Goal: Information Seeking & Learning: Find specific fact

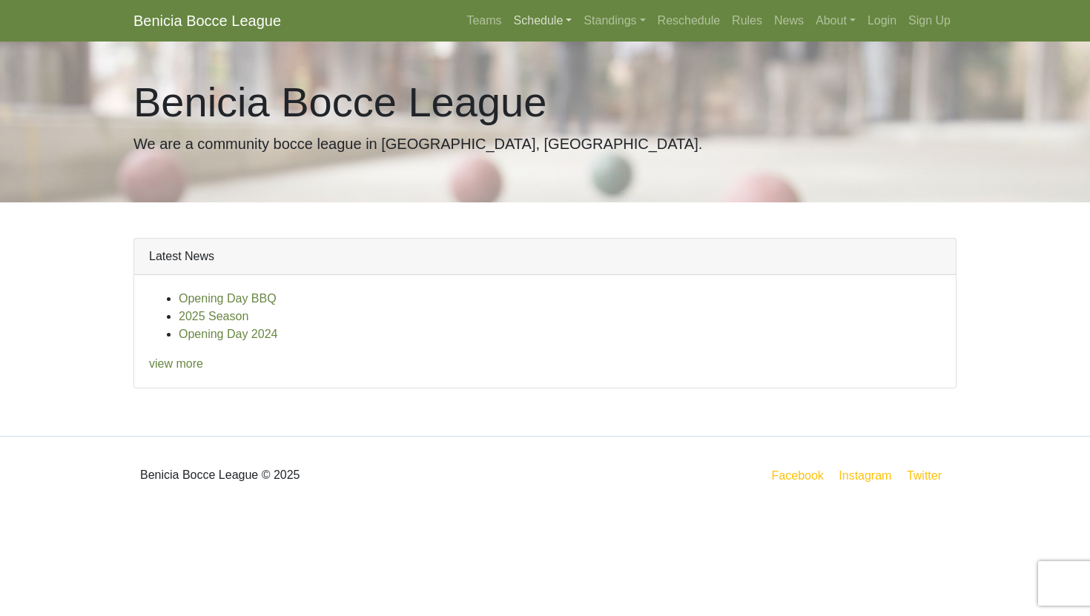
click at [535, 16] on link "Schedule" at bounding box center [543, 21] width 70 height 30
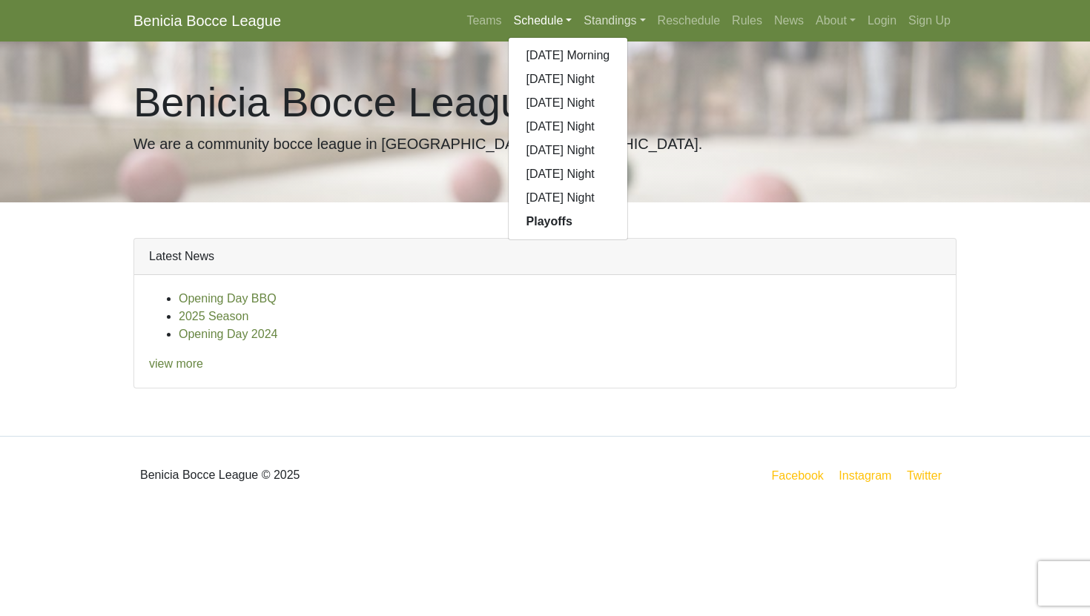
click at [581, 24] on link "Standings" at bounding box center [613, 21] width 73 height 30
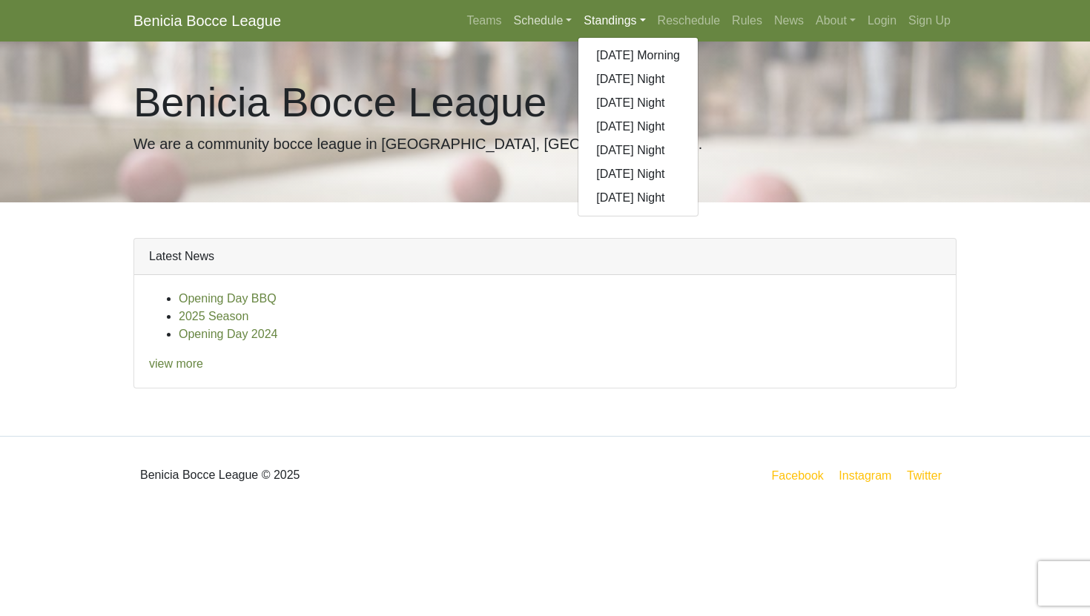
click at [543, 19] on link "Schedule" at bounding box center [543, 21] width 70 height 30
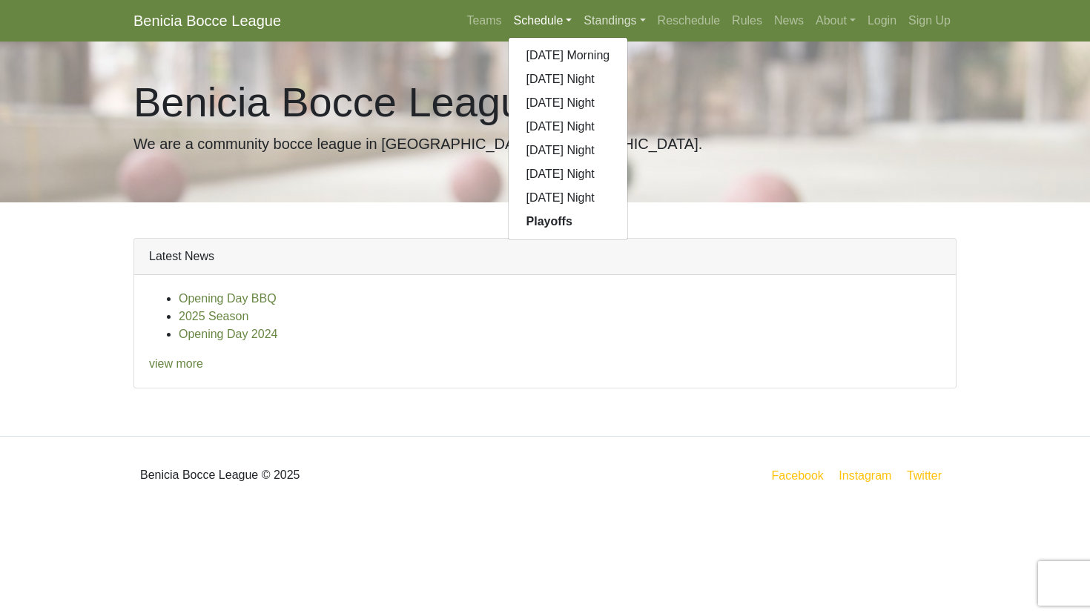
click at [581, 22] on link "Standings" at bounding box center [613, 21] width 73 height 30
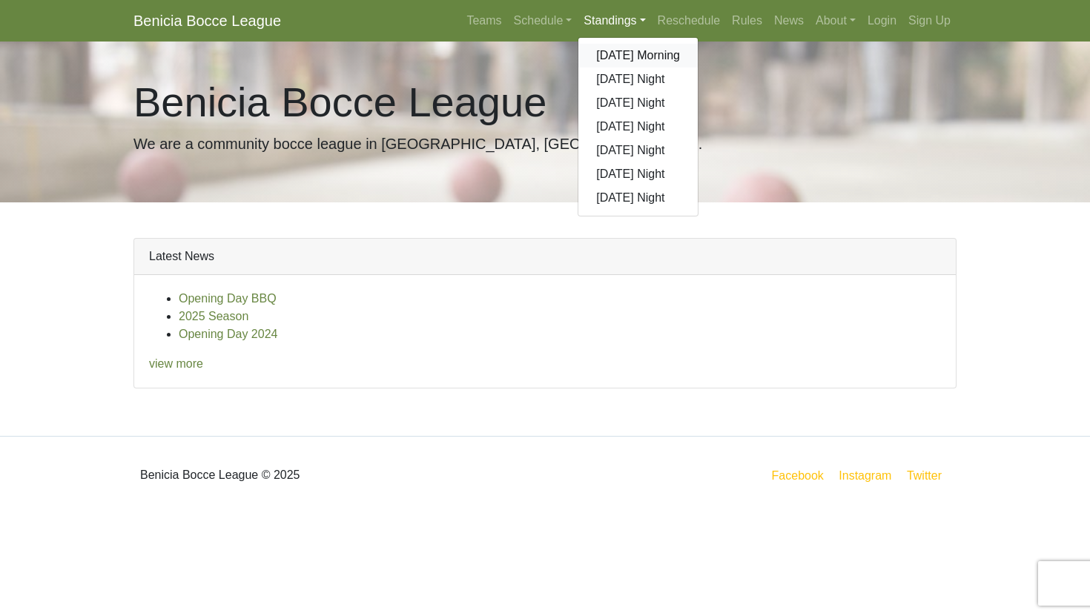
click at [586, 49] on link "[DATE] Morning" at bounding box center [637, 56] width 119 height 24
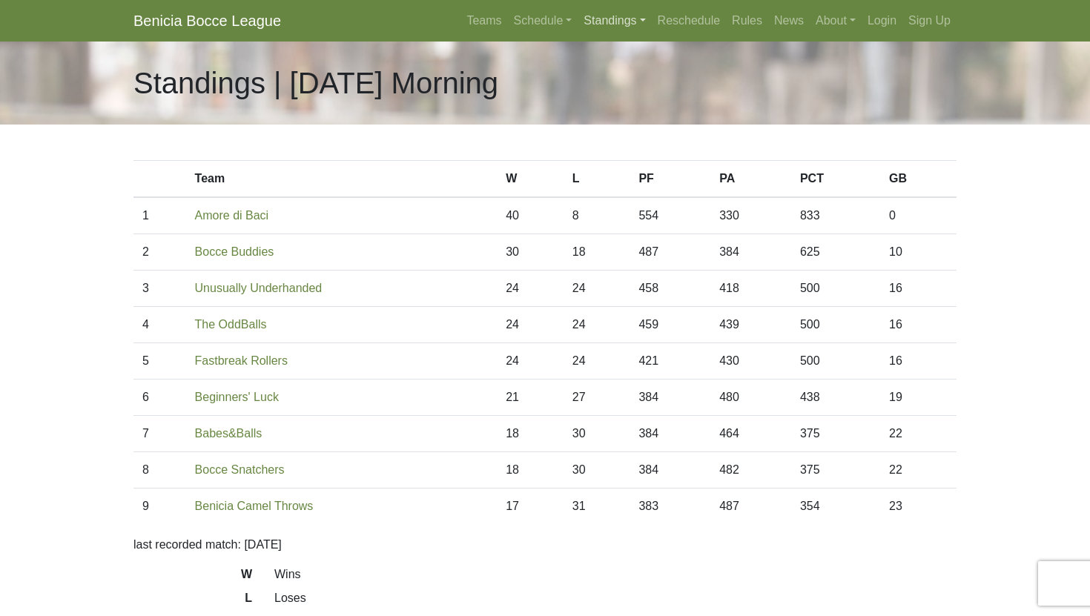
click at [592, 21] on link "Standings" at bounding box center [613, 21] width 73 height 30
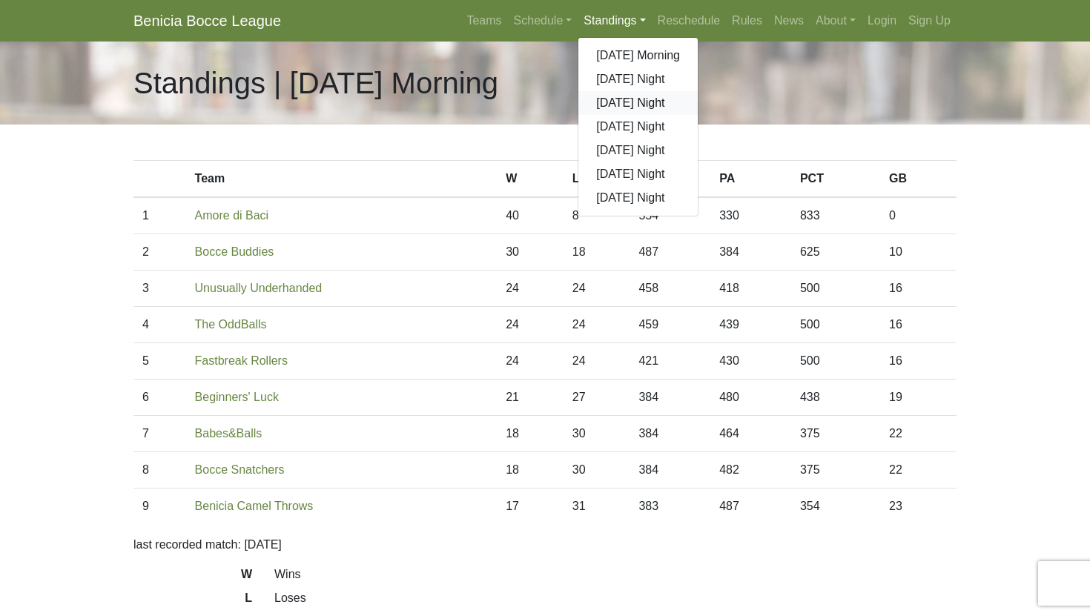
click at [598, 98] on link "[DATE] Night" at bounding box center [637, 103] width 119 height 24
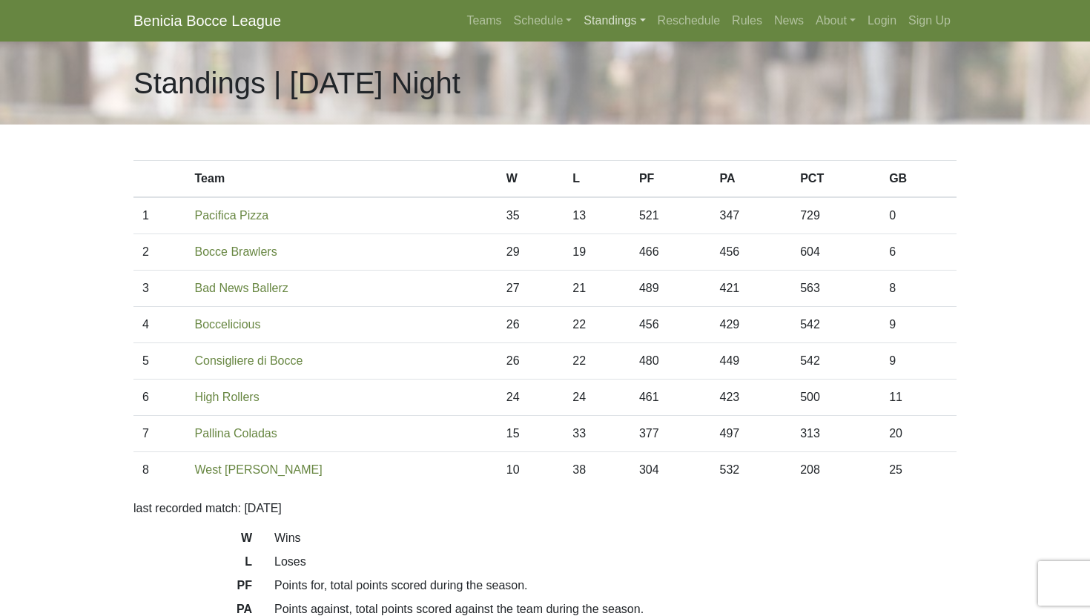
click at [606, 24] on link "Standings" at bounding box center [613, 21] width 73 height 30
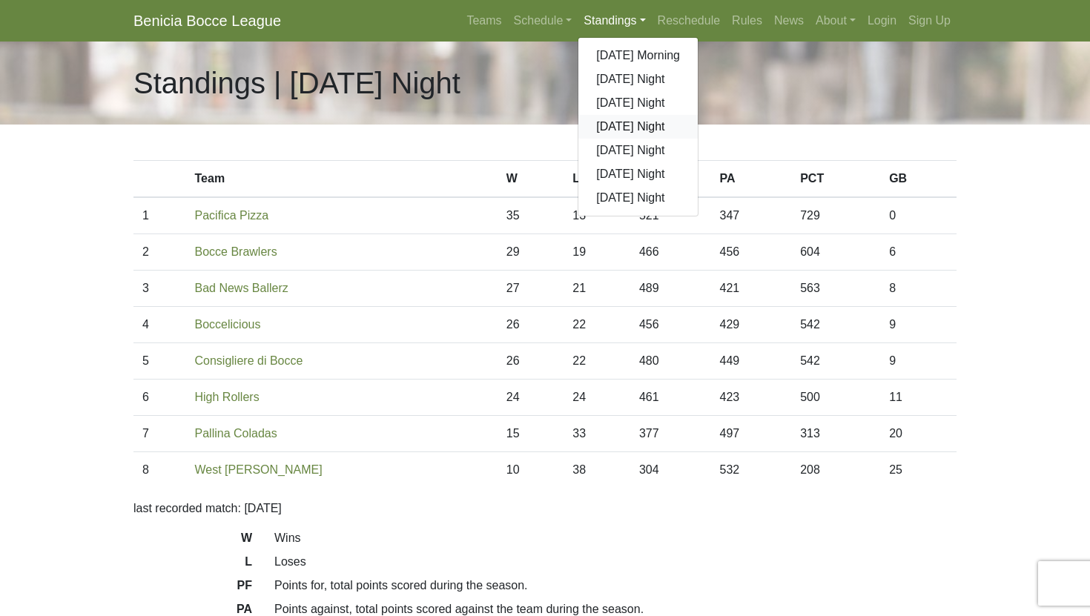
click at [608, 122] on link "[DATE] Night" at bounding box center [637, 127] width 119 height 24
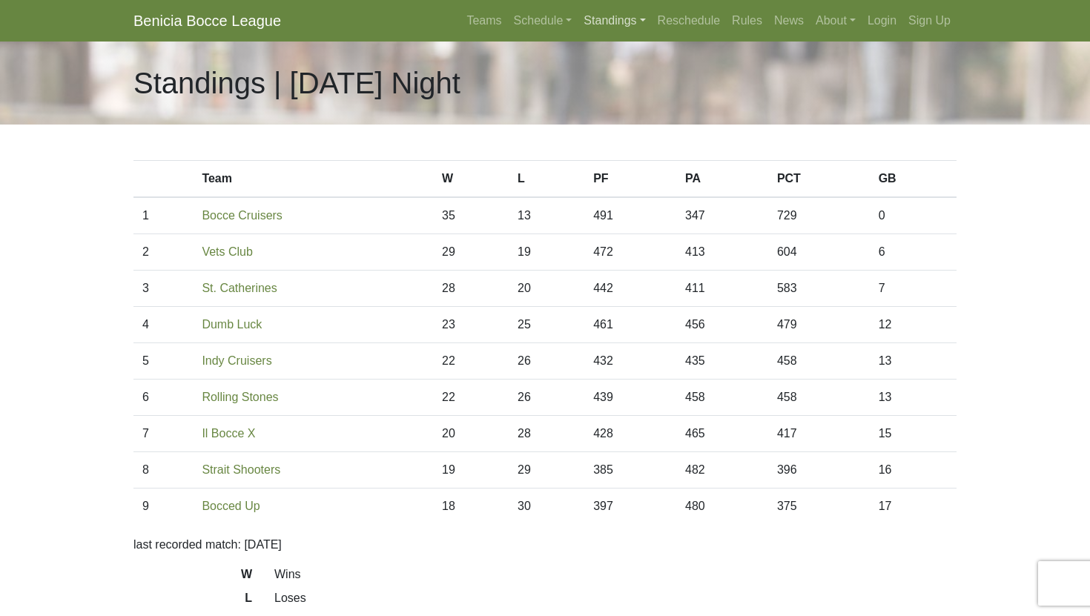
click at [614, 26] on link "Standings" at bounding box center [613, 21] width 73 height 30
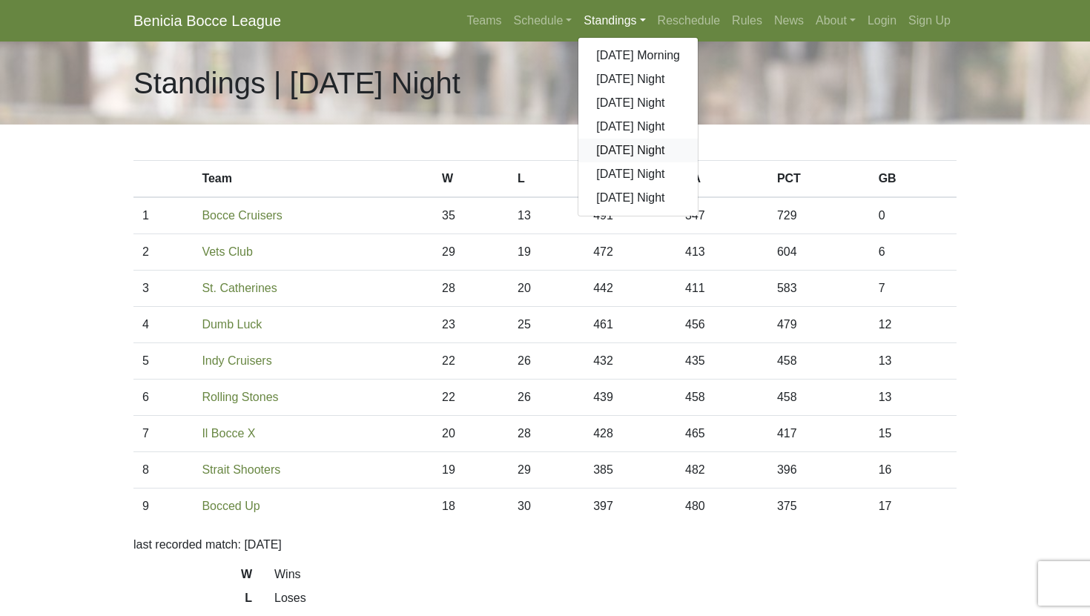
click at [615, 148] on link "[DATE] Night" at bounding box center [637, 151] width 119 height 24
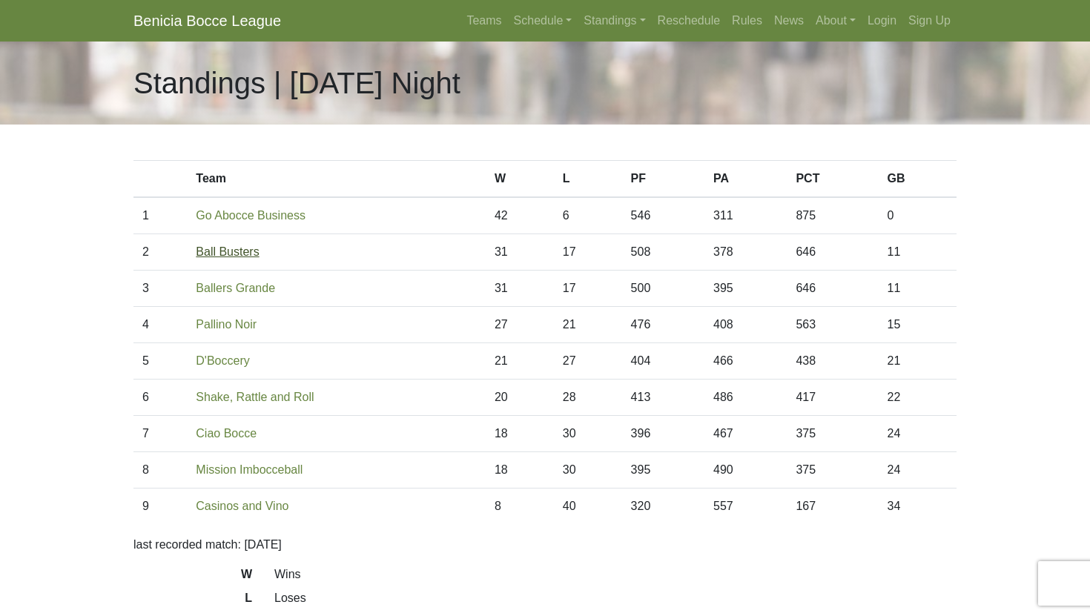
click at [227, 247] on link "Ball Busters" at bounding box center [227, 251] width 63 height 13
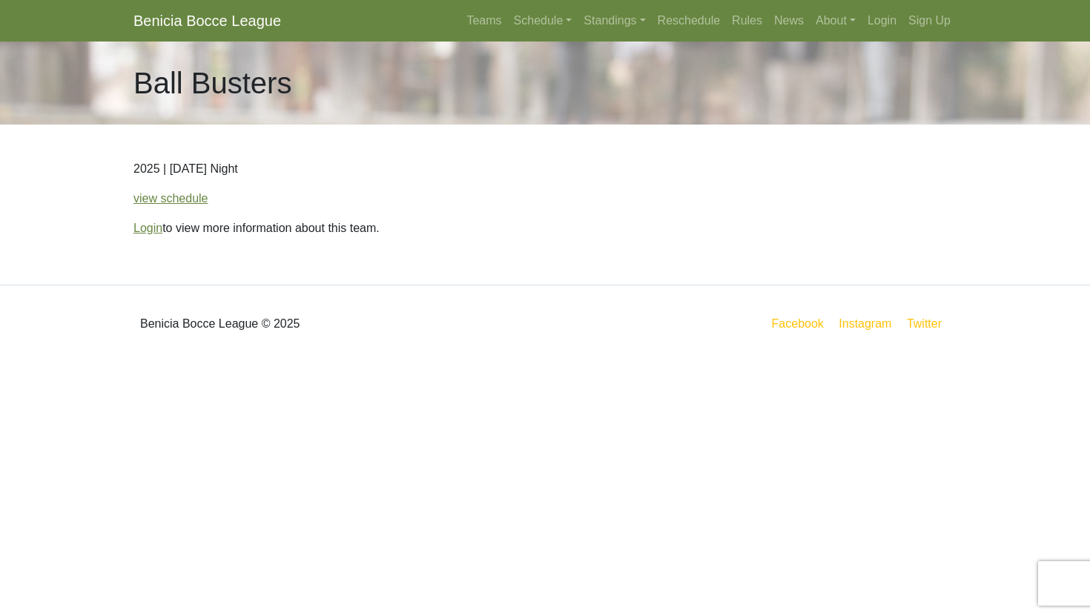
click at [145, 220] on p "Login to view more information about this team." at bounding box center [544, 228] width 823 height 18
click at [145, 229] on link "Login" at bounding box center [147, 228] width 29 height 13
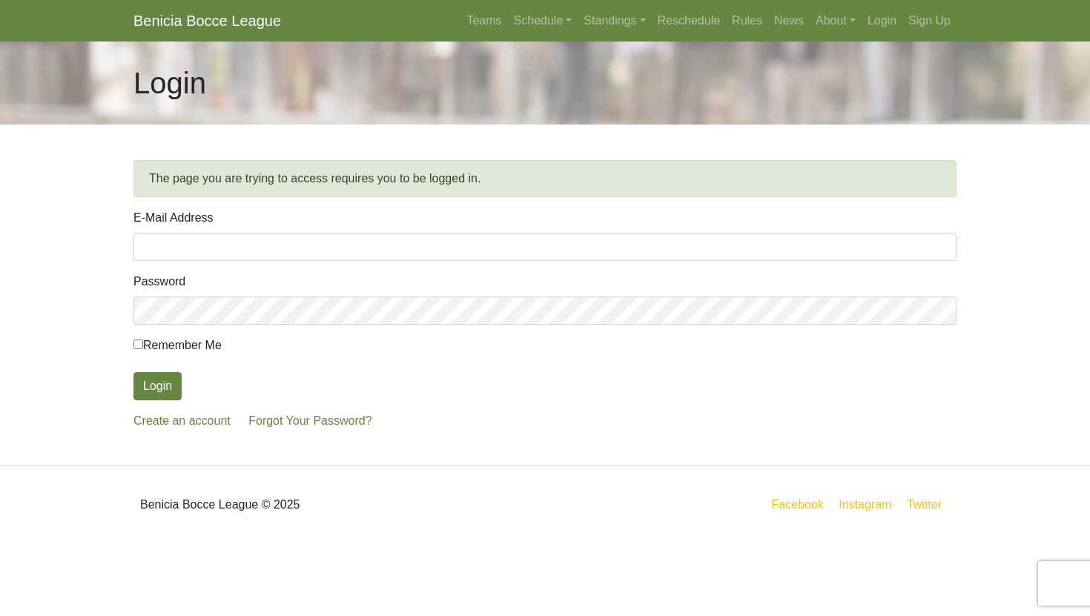
click at [0, 543] on com-1password-button at bounding box center [0, 543] width 0 height 0
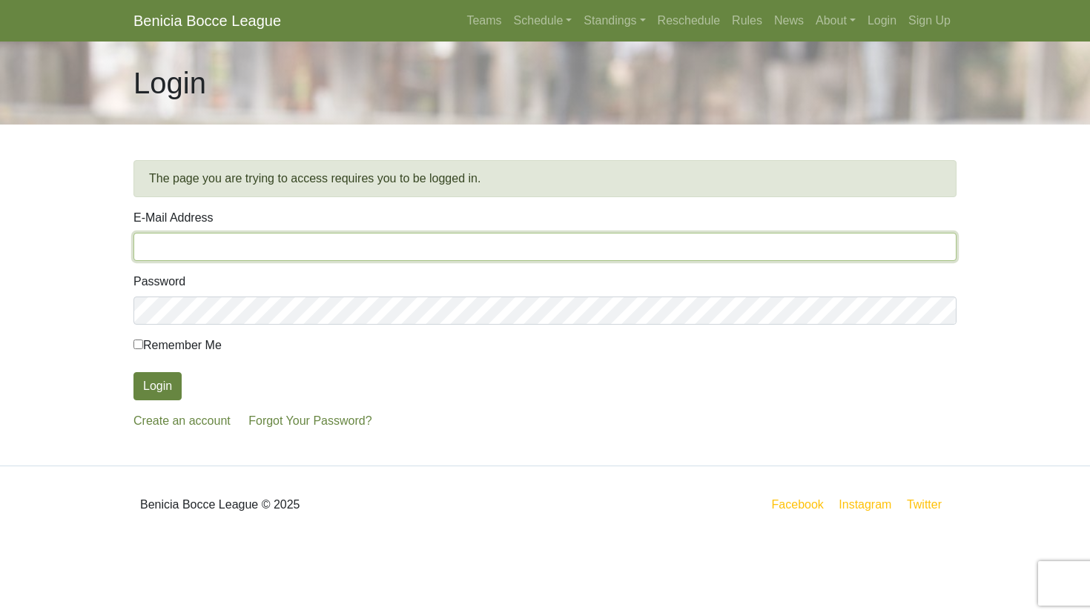
type input "jeffreyrotter@gmail.com"
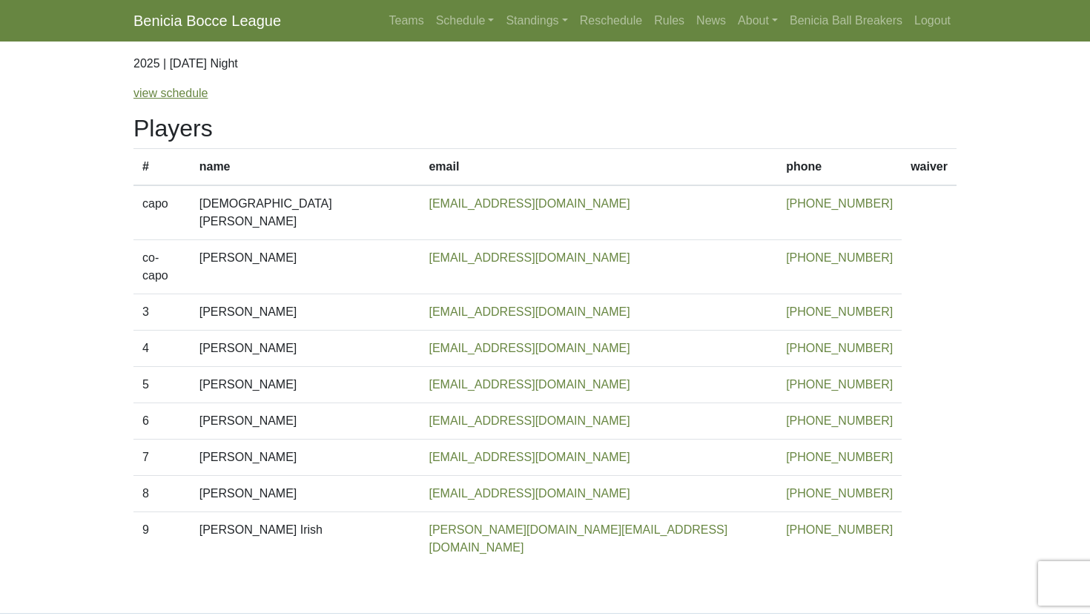
scroll to position [122, 0]
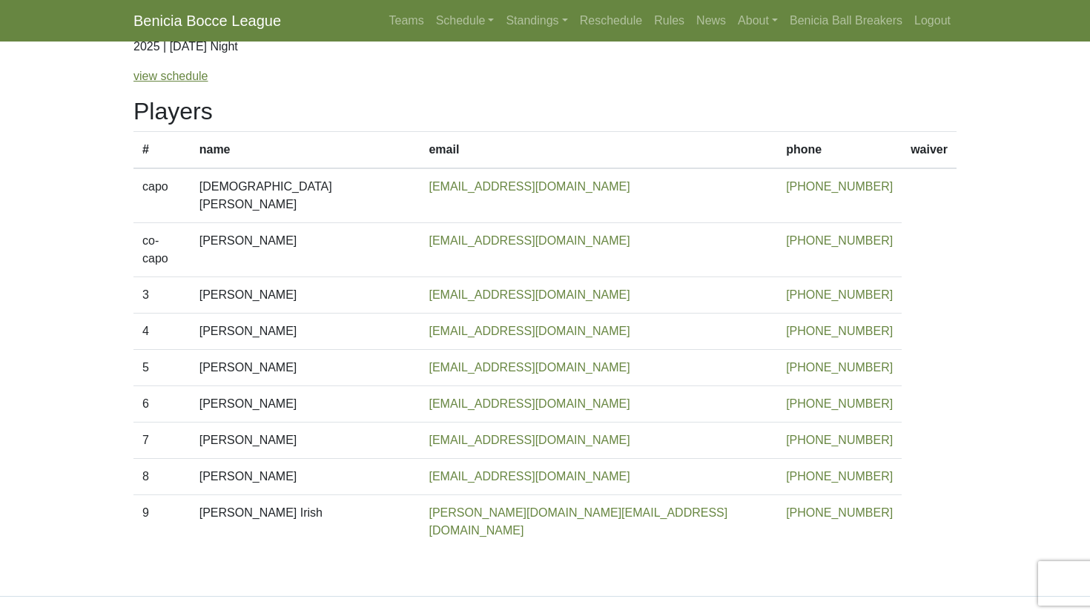
click at [273, 186] on td "Kristen Gutierrez" at bounding box center [306, 195] width 230 height 55
copy tr "Kristen Gutierrez"
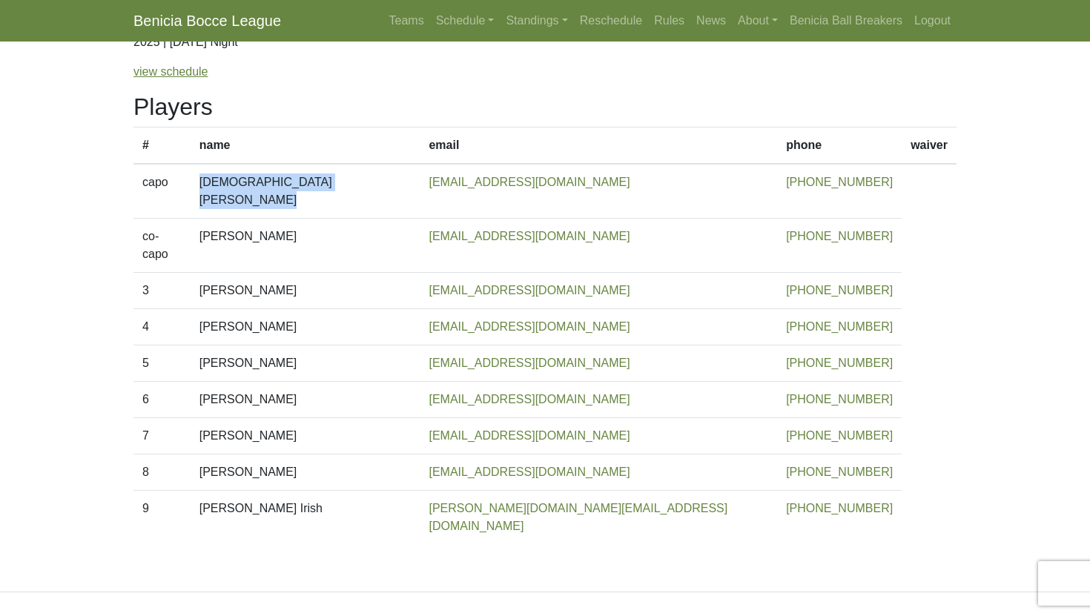
drag, startPoint x: 245, startPoint y: 219, endPoint x: 314, endPoint y: 222, distance: 69.7
click at [314, 222] on td "Eric Gutierrez" at bounding box center [306, 246] width 230 height 54
copy td "Eric Gutierrez"
drag, startPoint x: 243, startPoint y: 255, endPoint x: 312, endPoint y: 257, distance: 69.0
click at [312, 273] on td "Nick Dawson" at bounding box center [306, 291] width 230 height 36
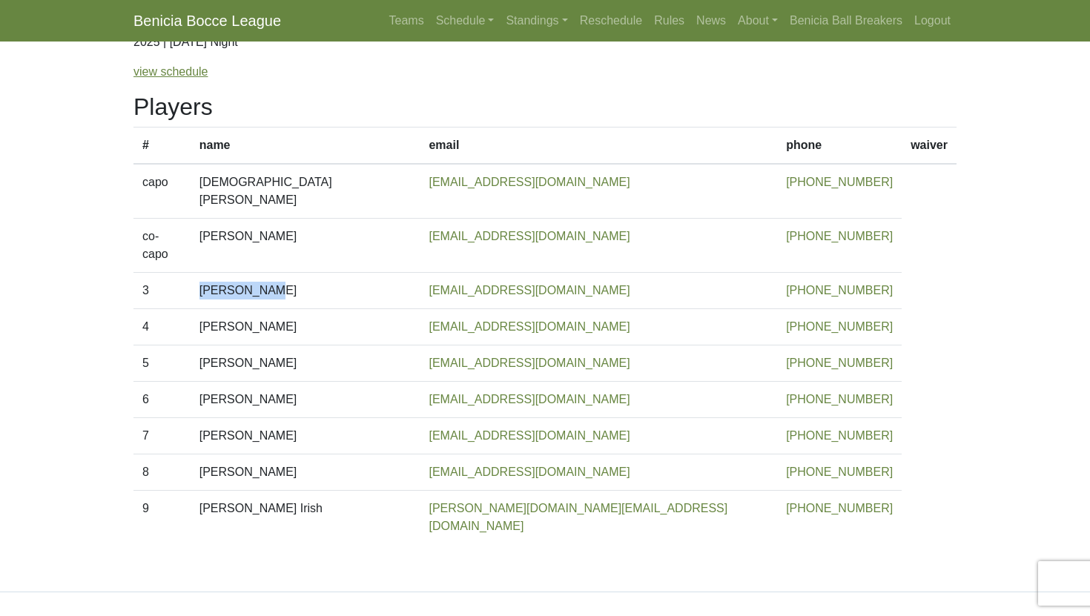
copy td "Nick Dawson"
drag, startPoint x: 245, startPoint y: 328, endPoint x: 314, endPoint y: 322, distance: 69.2
click at [314, 345] on td "Brian Snow" at bounding box center [306, 363] width 230 height 36
copy td "Brian Snow"
drag, startPoint x: 241, startPoint y: 366, endPoint x: 337, endPoint y: 360, distance: 96.6
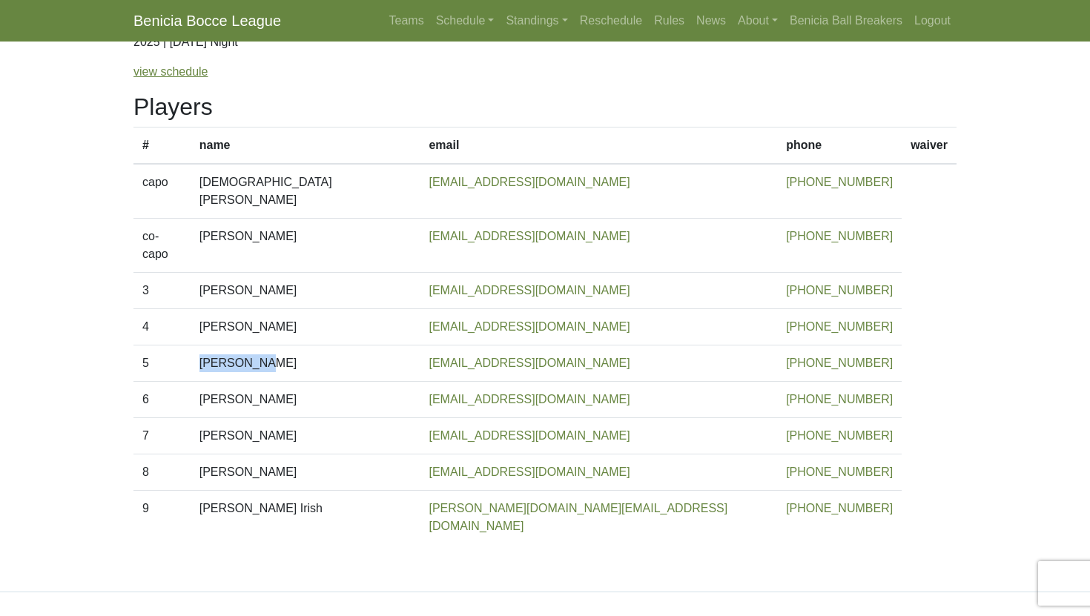
click at [337, 382] on td "Antonio Sequeira" at bounding box center [306, 400] width 230 height 36
copy td "Antonio Sequeira"
drag, startPoint x: 239, startPoint y: 394, endPoint x: 343, endPoint y: 404, distance: 104.3
click at [343, 418] on td "Anna Schwanbeck" at bounding box center [306, 436] width 230 height 36
copy td "Anna Schwanbeck"
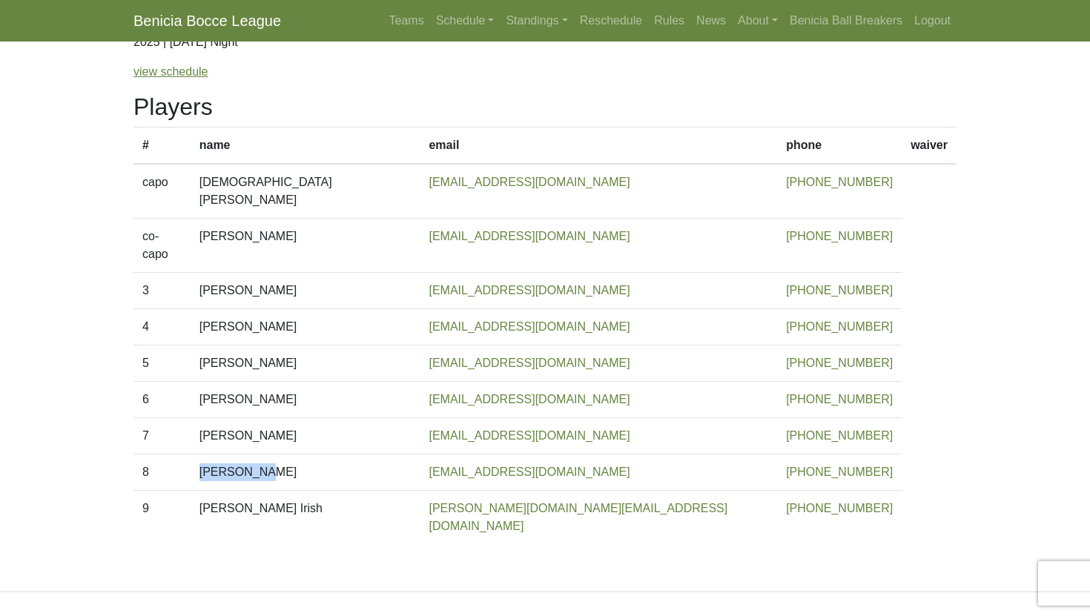
drag, startPoint x: 239, startPoint y: 436, endPoint x: 307, endPoint y: 437, distance: 67.5
click at [308, 454] on td "Ken Dewald" at bounding box center [306, 472] width 230 height 36
copy td "Ken Dewald"
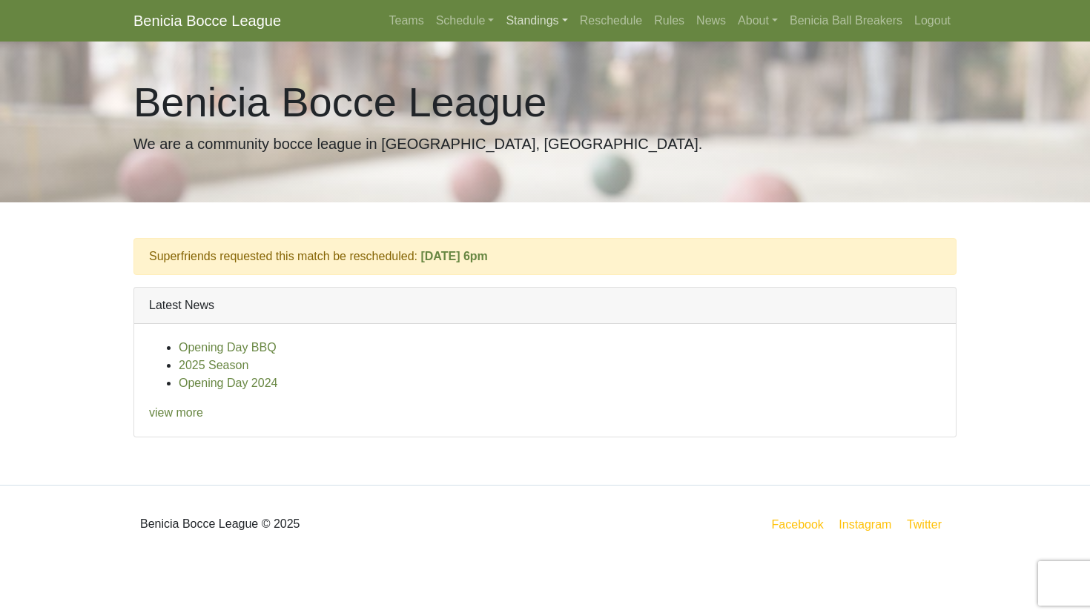
click at [520, 22] on link "Standings" at bounding box center [536, 21] width 73 height 30
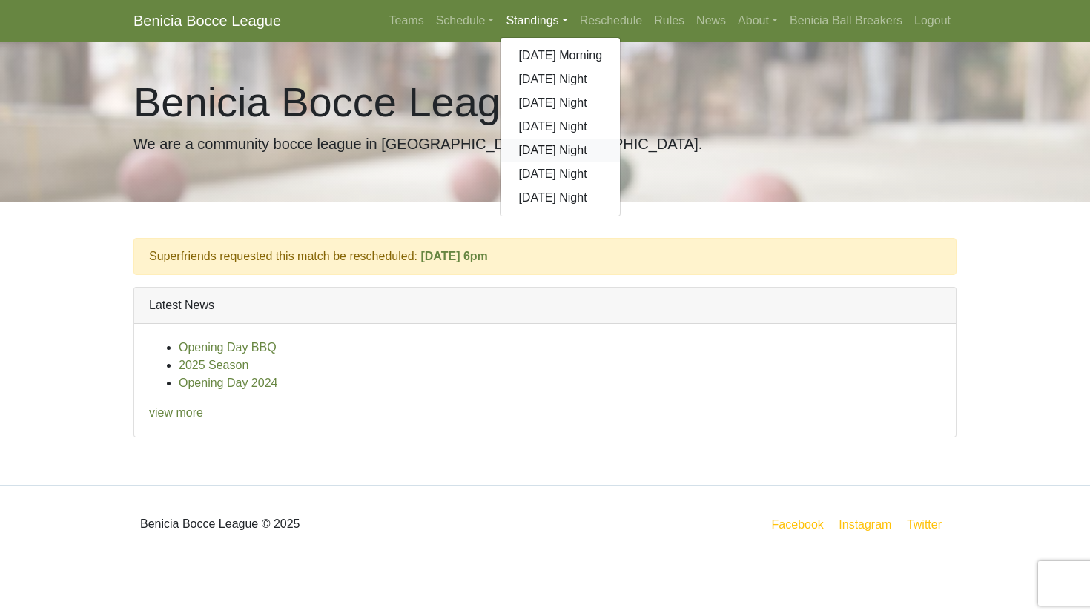
click at [532, 151] on link "[DATE] Night" at bounding box center [559, 151] width 119 height 24
